Goal: Find contact information: Find contact information

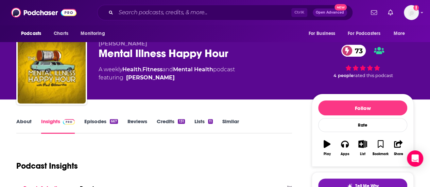
scroll to position [136, 0]
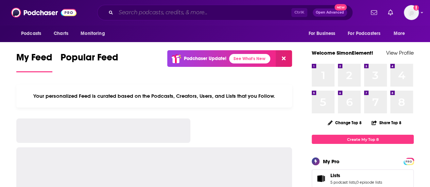
click at [167, 12] on input "Search podcasts, credits, & more..." at bounding box center [203, 12] width 175 height 11
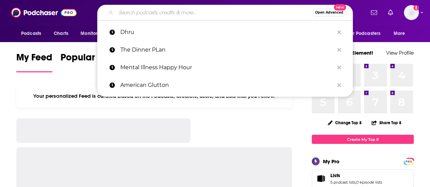
paste input "[PERSON_NAME] Show"
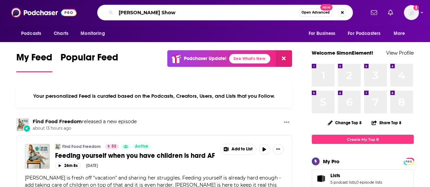
type input "[PERSON_NAME] Show"
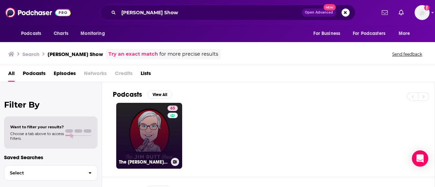
click at [153, 132] on link "65 The [PERSON_NAME] Show" at bounding box center [149, 136] width 66 height 66
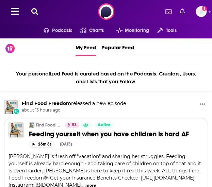
click at [32, 10] on icon at bounding box center [34, 11] width 7 height 7
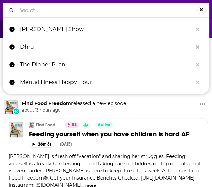
click at [41, 12] on input "Search..." at bounding box center [107, 10] width 181 height 11
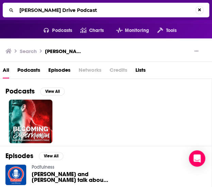
click at [73, 12] on input "Peter Attia Drive Podcast" at bounding box center [106, 10] width 179 height 11
click at [51, 9] on input "Peter Attia Drive" at bounding box center [107, 10] width 181 height 11
type input "Peter Attia"
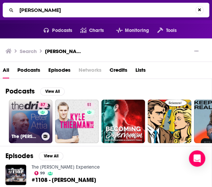
click at [26, 119] on link "87 The Peter Attia Drive" at bounding box center [31, 122] width 44 height 44
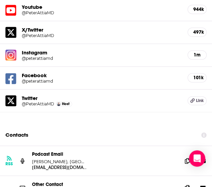
scroll to position [816, 0]
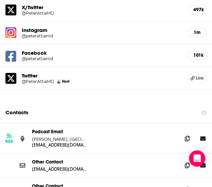
click at [59, 142] on p "nick@attiamedical.com" at bounding box center [59, 145] width 54 height 6
copy div "nick@attiamedical.com"
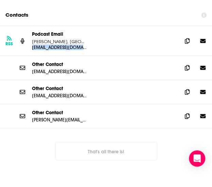
scroll to position [884, 0]
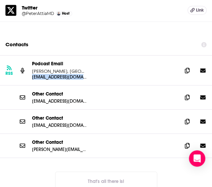
click at [95, 171] on button "That's all there is!" at bounding box center [106, 180] width 102 height 18
